Goal: Task Accomplishment & Management: Manage account settings

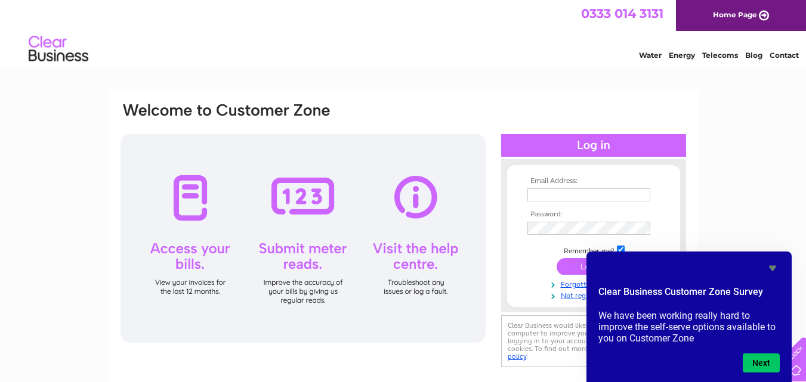
type input "[PERSON_NAME][EMAIL_ADDRESS][DOMAIN_NAME]"
click at [568, 267] on input "submit" at bounding box center [593, 266] width 73 height 17
click at [578, 267] on input "submit" at bounding box center [593, 266] width 73 height 17
click at [773, 175] on div "Email Address: [PERSON_NAME][EMAIL_ADDRESS][DOMAIN_NAME] Password:" at bounding box center [403, 358] width 806 height 538
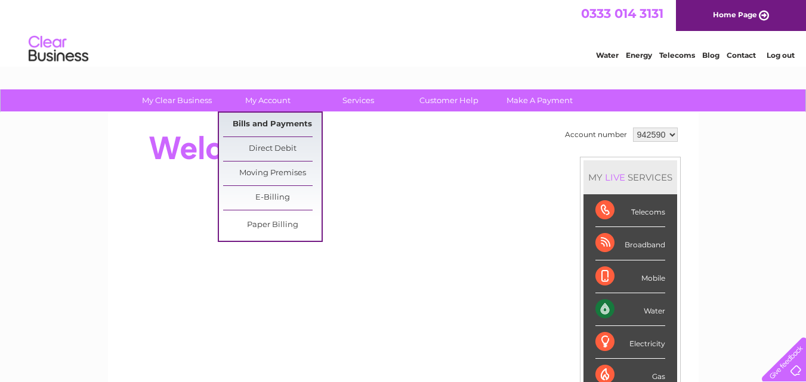
click at [279, 125] on link "Bills and Payments" at bounding box center [272, 125] width 98 height 24
